Goal: Information Seeking & Learning: Learn about a topic

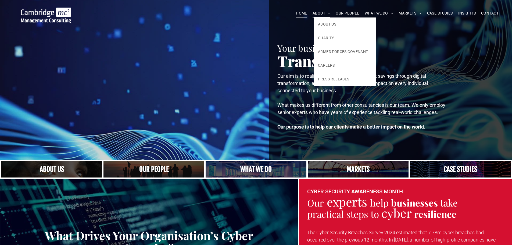
click at [314, 16] on span "ABOUT" at bounding box center [322, 13] width 18 height 8
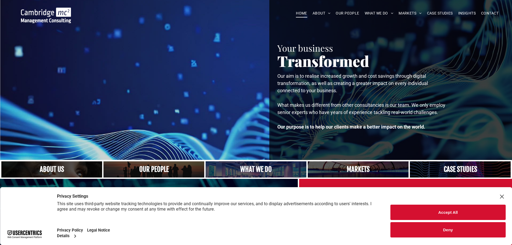
click at [211, 146] on div at bounding box center [136, 80] width 251 height 160
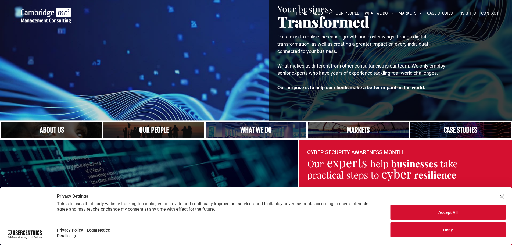
scroll to position [81, 0]
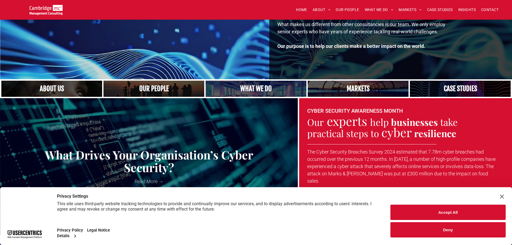
click at [262, 86] on link "A yoga teacher lifting his whole body off the ground in the peacock pose" at bounding box center [256, 88] width 107 height 17
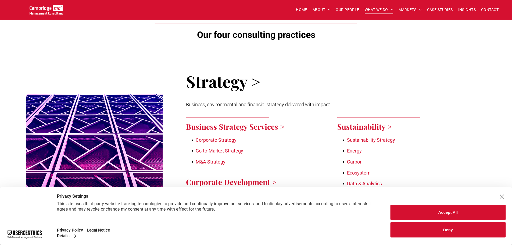
scroll to position [188, 0]
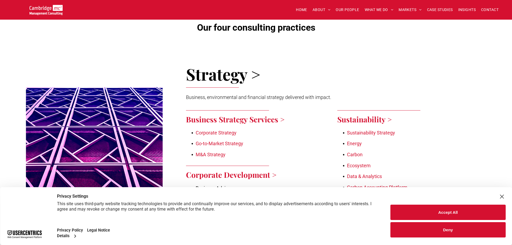
click at [416, 209] on button "Accept All" at bounding box center [447, 212] width 115 height 15
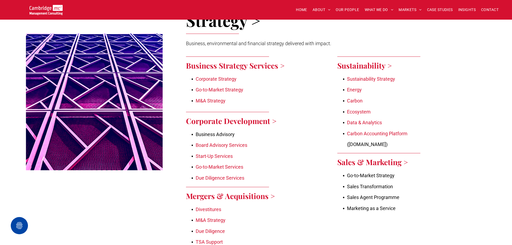
scroll to position [269, 0]
